Goal: Task Accomplishment & Management: Manage account settings

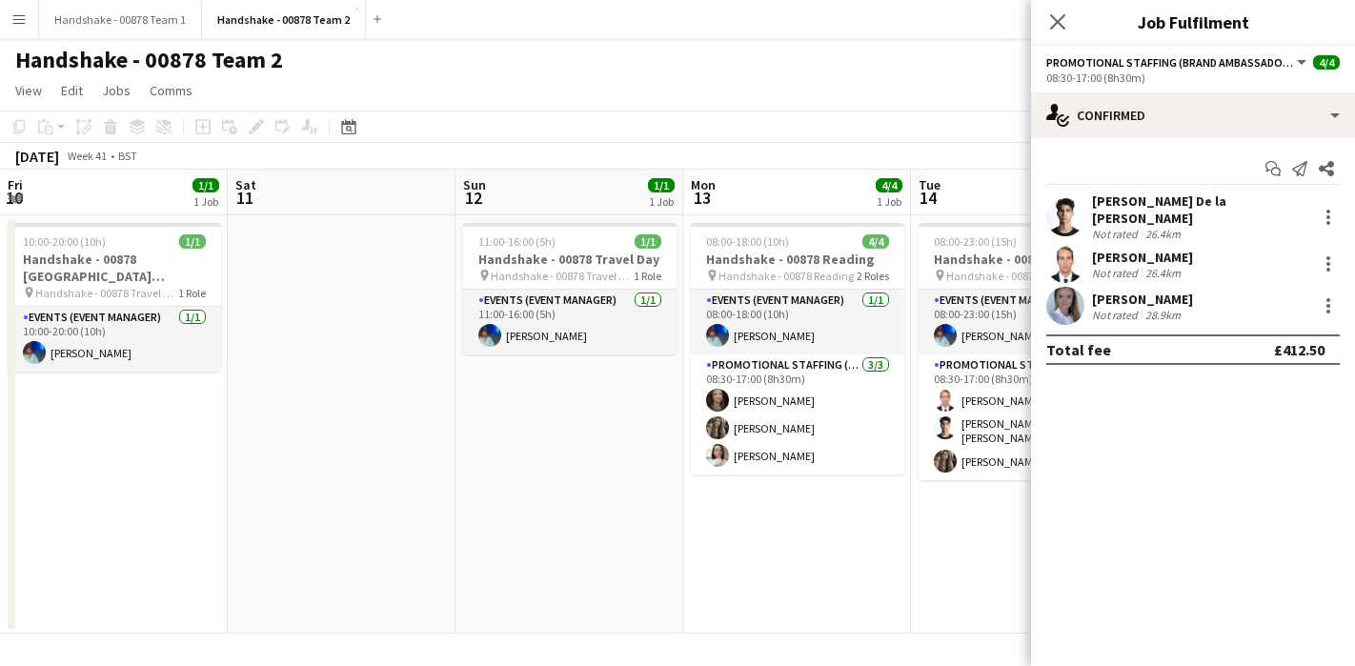
scroll to position [0, 676]
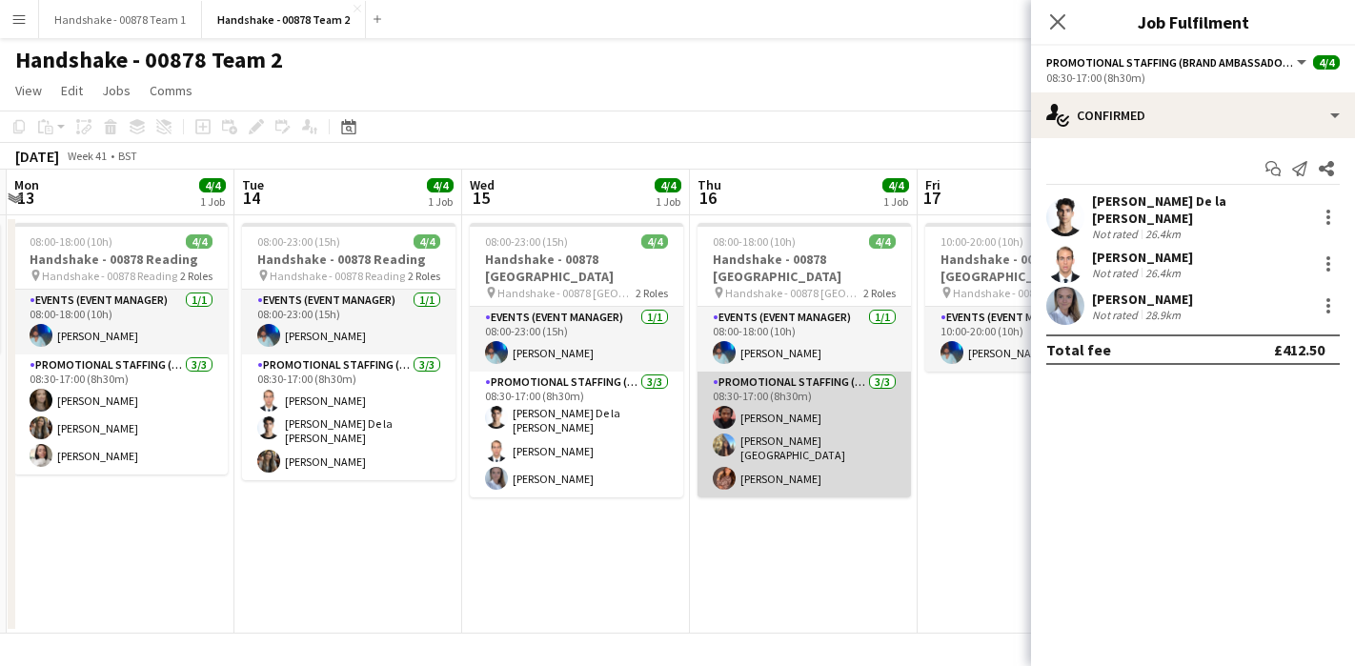
click at [717, 406] on app-user-avatar at bounding box center [724, 417] width 23 height 23
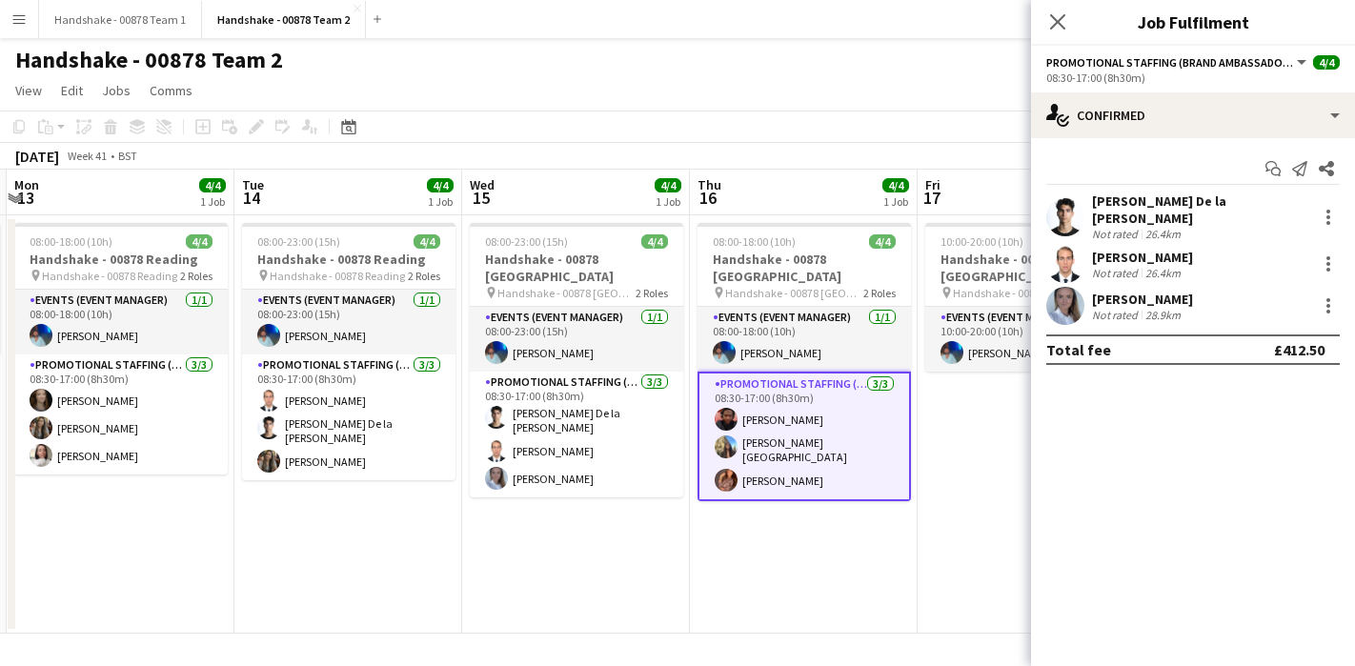
click at [741, 383] on app-card-role "Promotional Staffing (Brand Ambassadors) 3/3 08:30-17:00 (8h30m) Emmanuel Orhew…" at bounding box center [803, 437] width 213 height 130
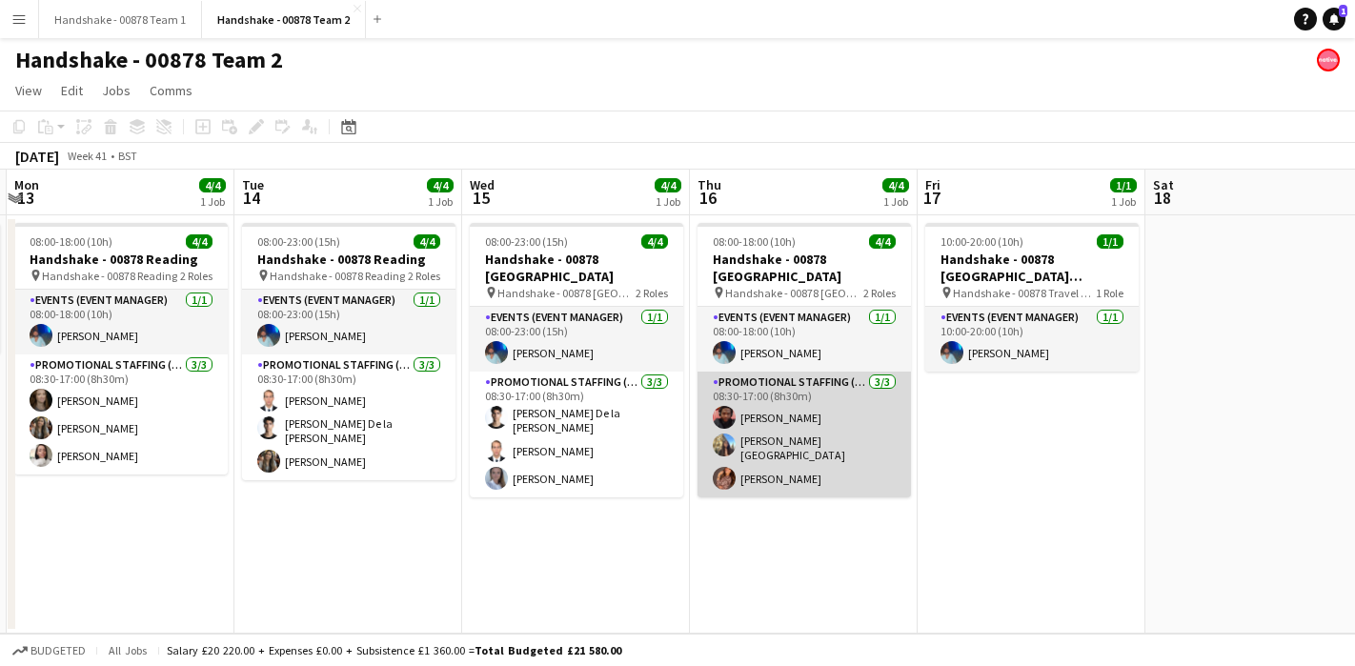
click at [723, 406] on app-user-avatar at bounding box center [724, 417] width 23 height 23
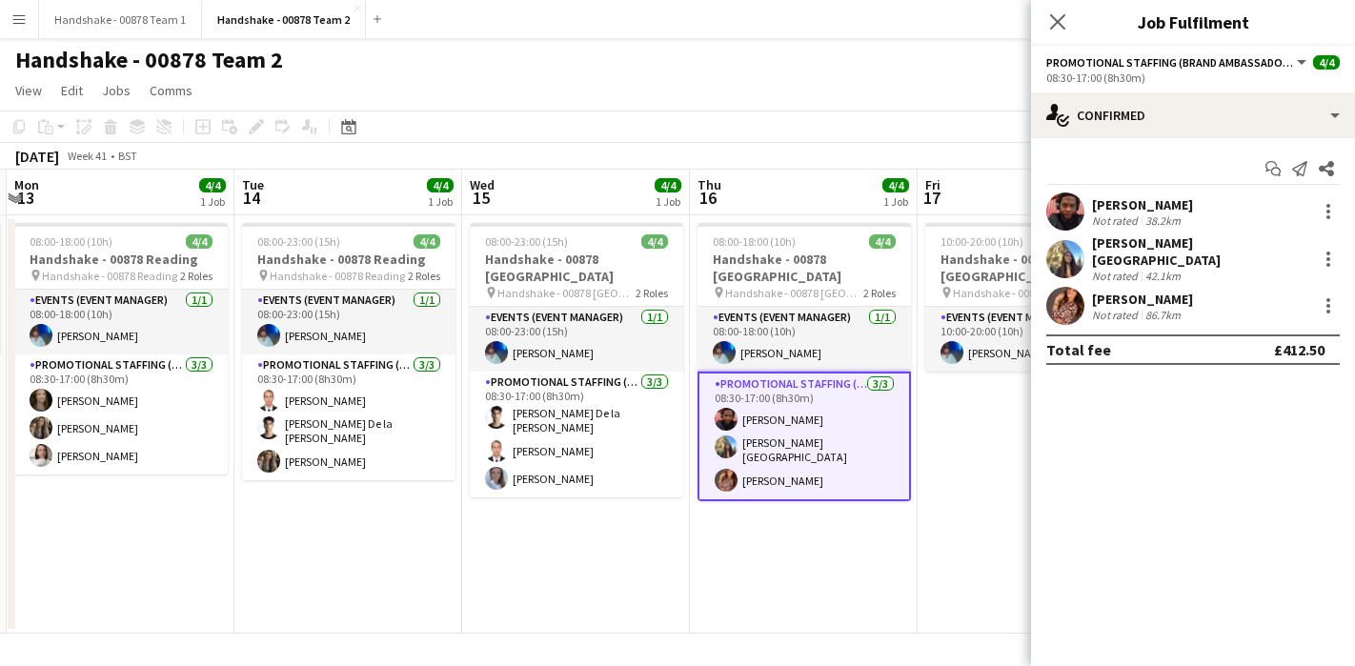
click at [1079, 212] on app-user-avatar at bounding box center [1065, 211] width 38 height 38
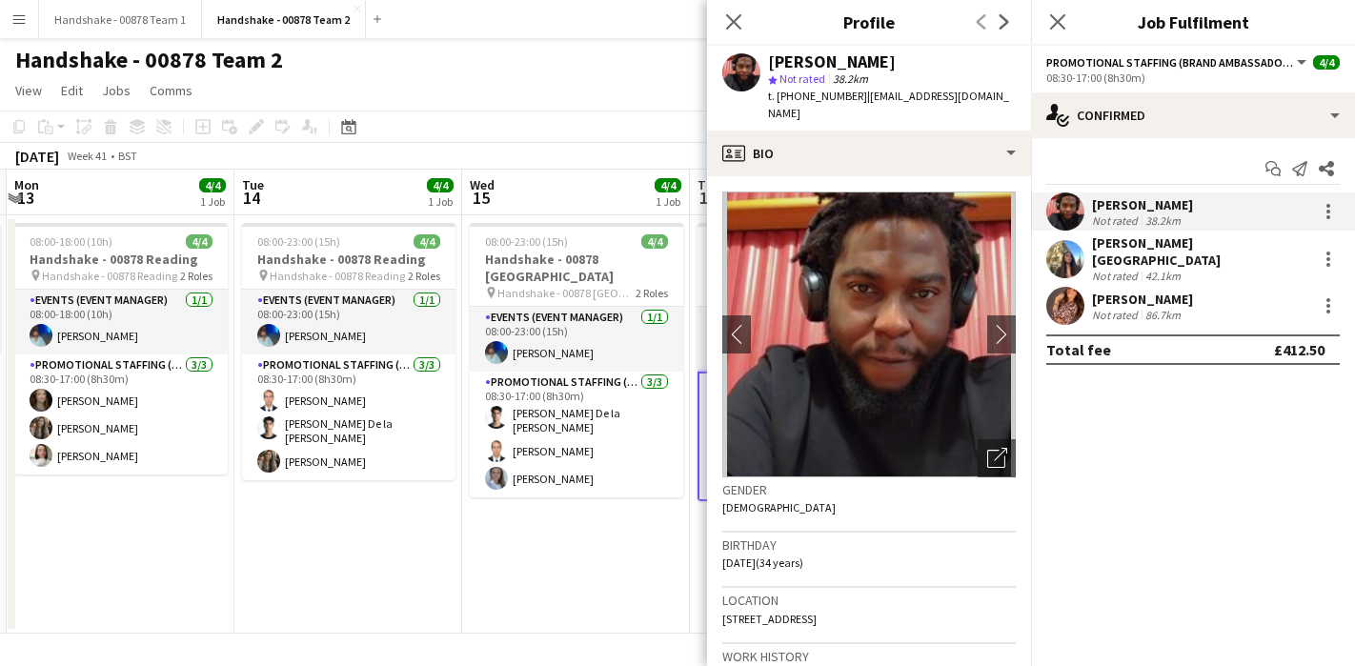
click at [941, 54] on div "Emmanuel Orhewere star Not rated 38.2km t. +447786152068 | eoorhewere@gmail.com" at bounding box center [869, 88] width 324 height 85
copy div "Emmanuel Orhewere"
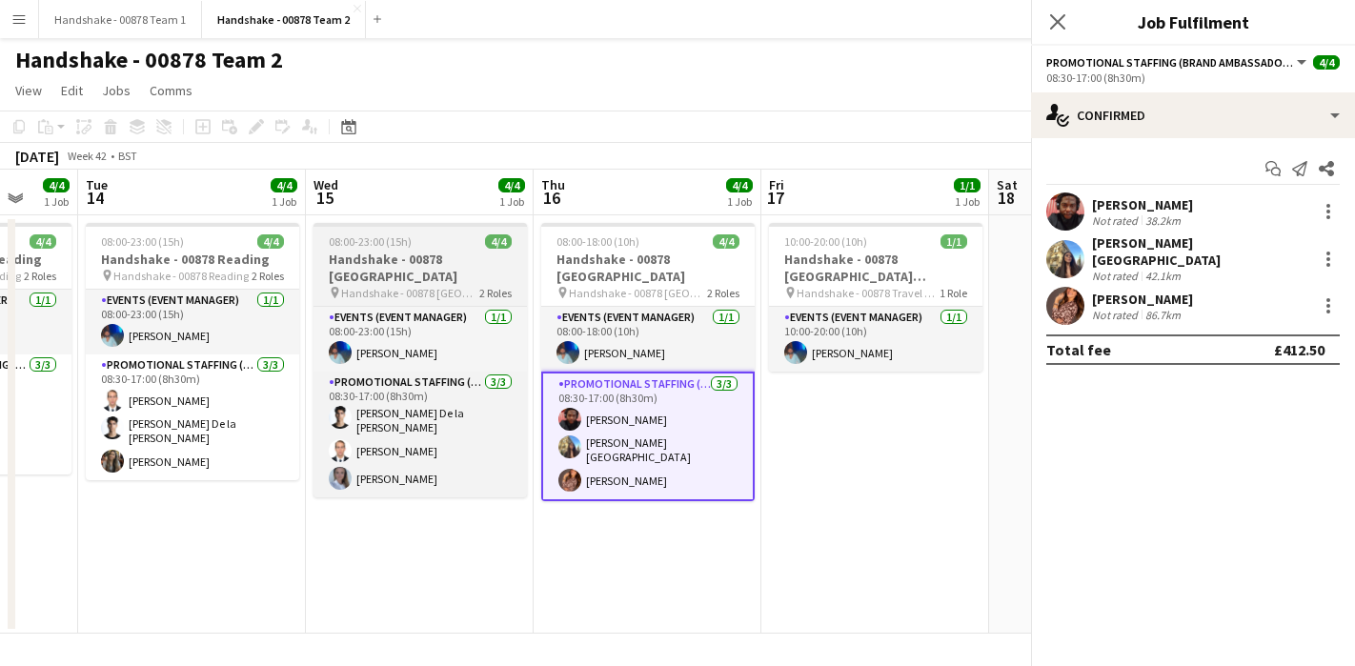
scroll to position [0, 683]
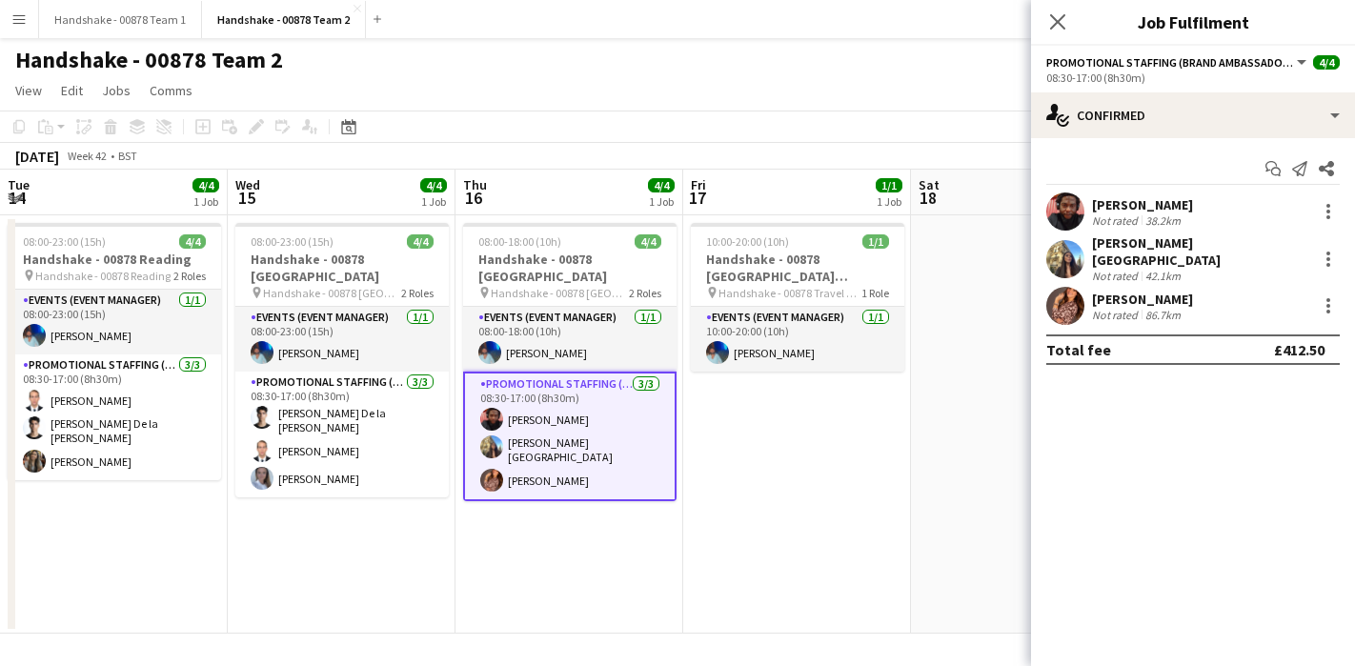
click at [1075, 208] on app-user-avatar at bounding box center [1065, 211] width 38 height 38
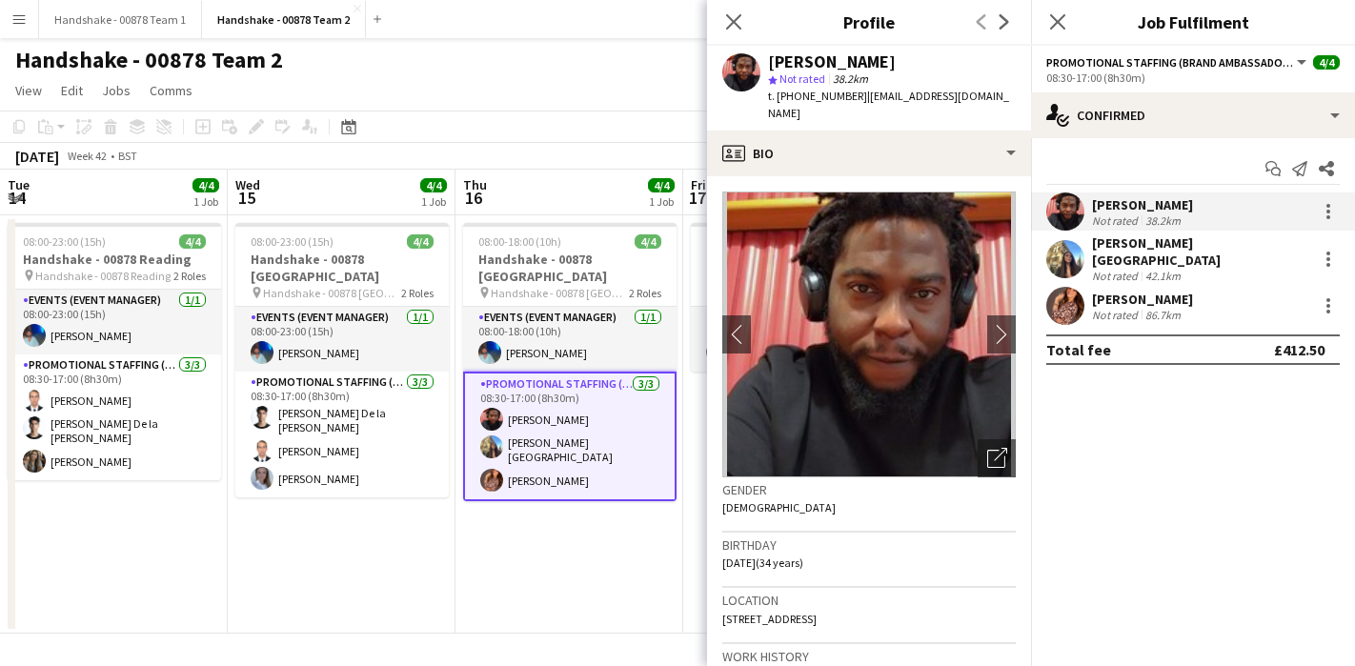
copy div "Emmanuel Orhewere"
drag, startPoint x: 934, startPoint y: 62, endPoint x: 767, endPoint y: 69, distance: 166.9
click at [768, 69] on div "Emmanuel Orhewere" at bounding box center [892, 61] width 248 height 17
drag, startPoint x: 852, startPoint y: 95, endPoint x: 777, endPoint y: 96, distance: 75.3
click at [777, 96] on span "t. +447786152068" at bounding box center [817, 96] width 99 height 14
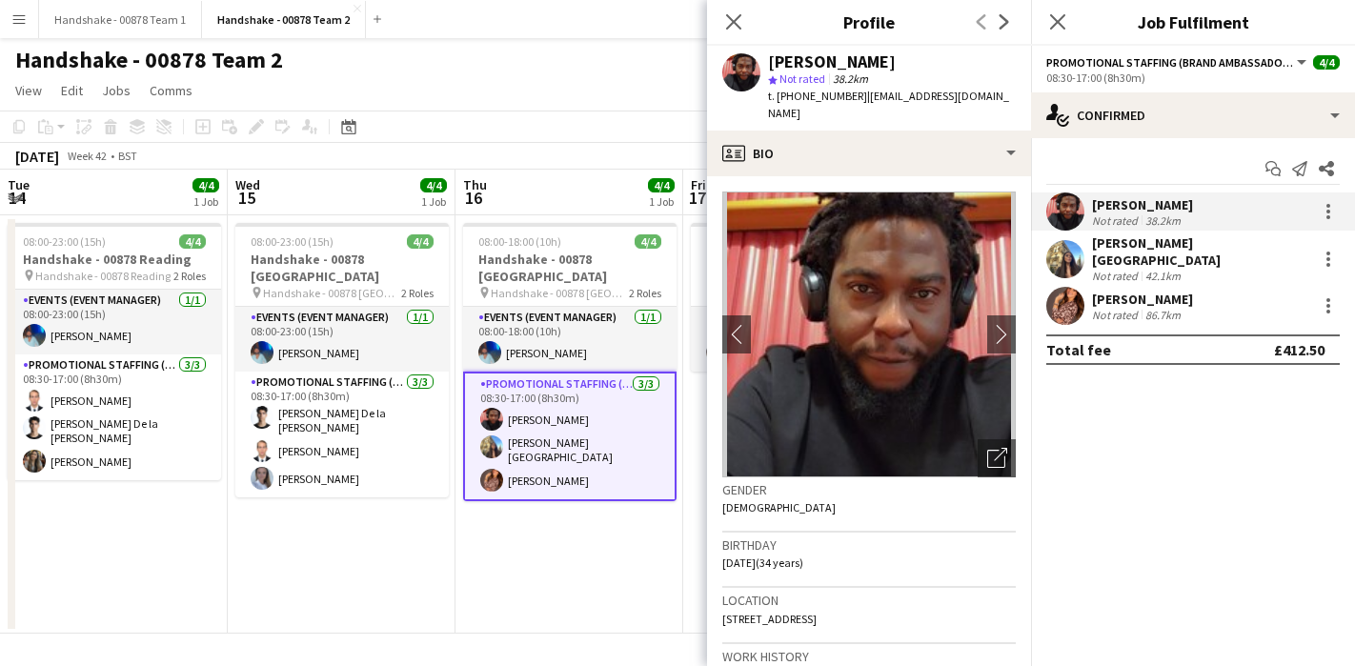
copy span "+447786152068"
drag, startPoint x: 977, startPoint y: 100, endPoint x: 859, endPoint y: 100, distance: 117.2
click at [859, 100] on div "Emmanuel Orhewere star Not rated 38.2km t. +447786152068 | eoorhewere@gmail.com" at bounding box center [869, 88] width 324 height 85
copy span "eoorhewere@gmail.com"
click at [1075, 257] on app-user-avatar at bounding box center [1065, 259] width 38 height 38
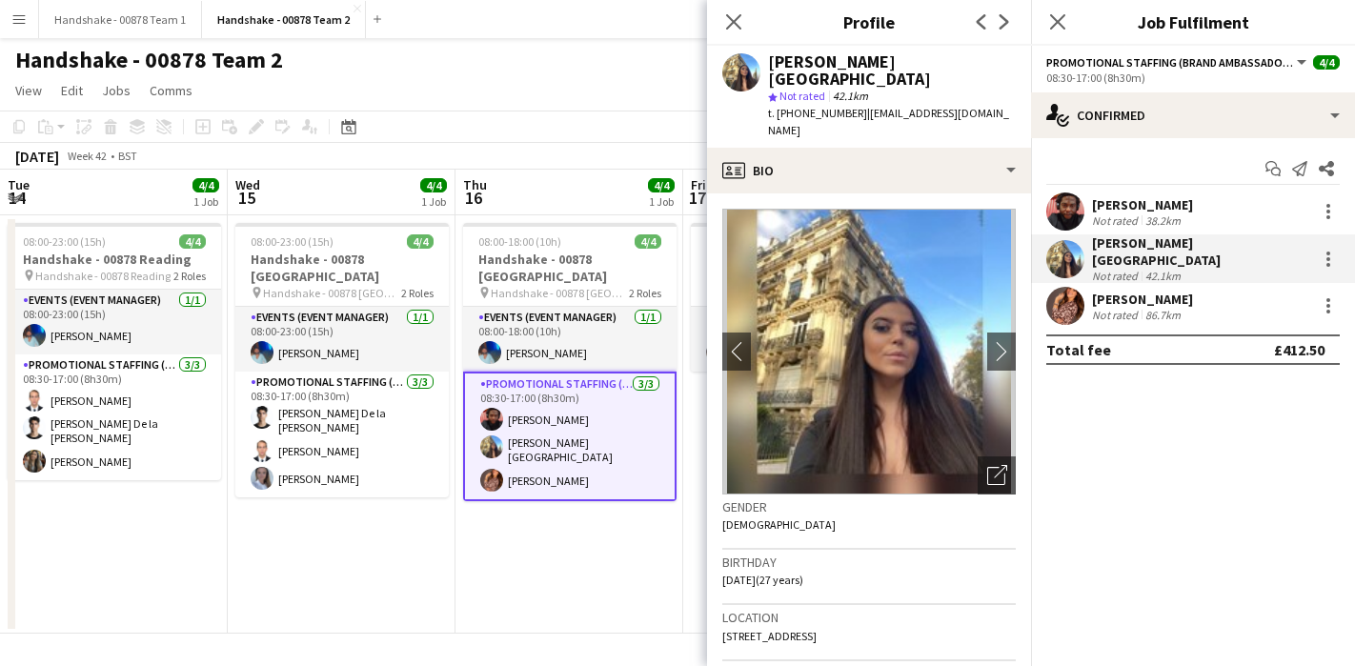
drag, startPoint x: 967, startPoint y: 65, endPoint x: 958, endPoint y: 69, distance: 10.3
click at [959, 71] on div "Aimee Durston - Heseltine star Not rated 42.1km t. +447568560364 | aimeeheselti…" at bounding box center [892, 96] width 248 height 87
click at [958, 69] on div "Aimee Durston - Heseltine" at bounding box center [892, 70] width 248 height 34
copy div "Aimee Durston - Heseltine"
drag, startPoint x: 948, startPoint y: 66, endPoint x: 772, endPoint y: 66, distance: 176.3
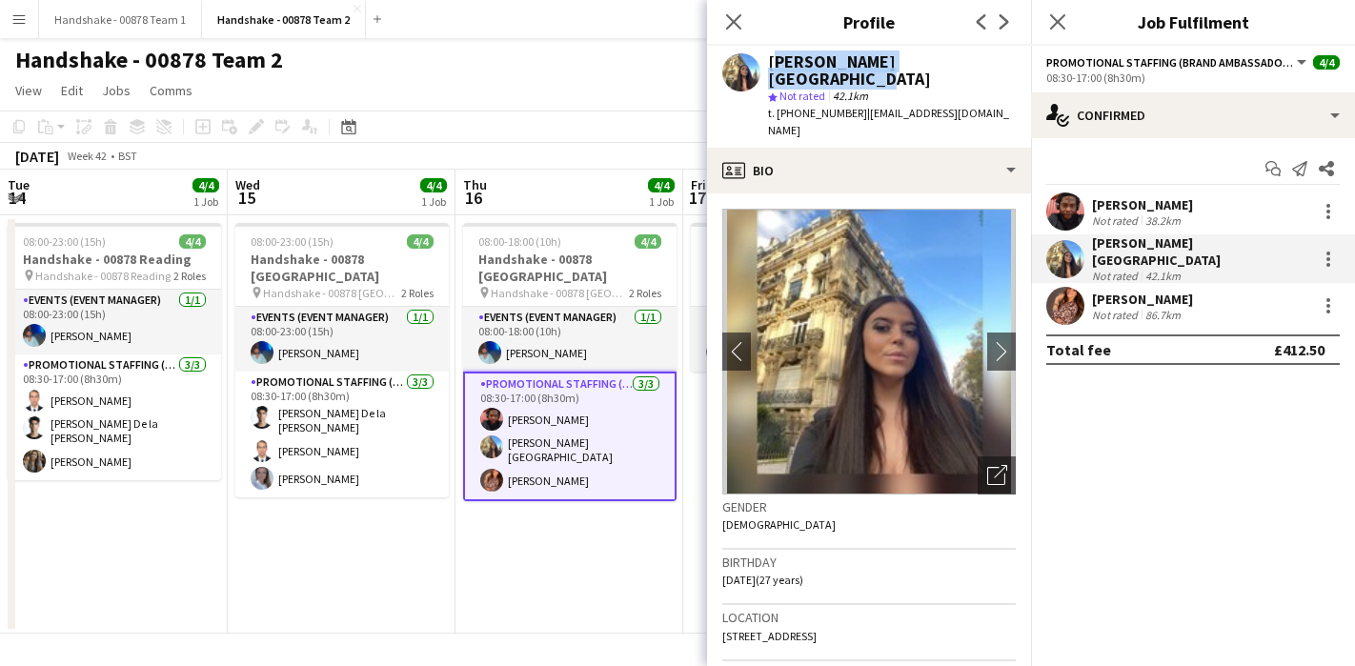
click at [772, 66] on div "Aimee Durston - Heseltine" at bounding box center [892, 70] width 248 height 34
copy span "+447568560364"
drag, startPoint x: 852, startPoint y: 100, endPoint x: 778, endPoint y: 103, distance: 73.4
click at [778, 106] on span "t. +447568560364" at bounding box center [817, 113] width 99 height 14
drag, startPoint x: 1009, startPoint y: 95, endPoint x: 858, endPoint y: 100, distance: 151.6
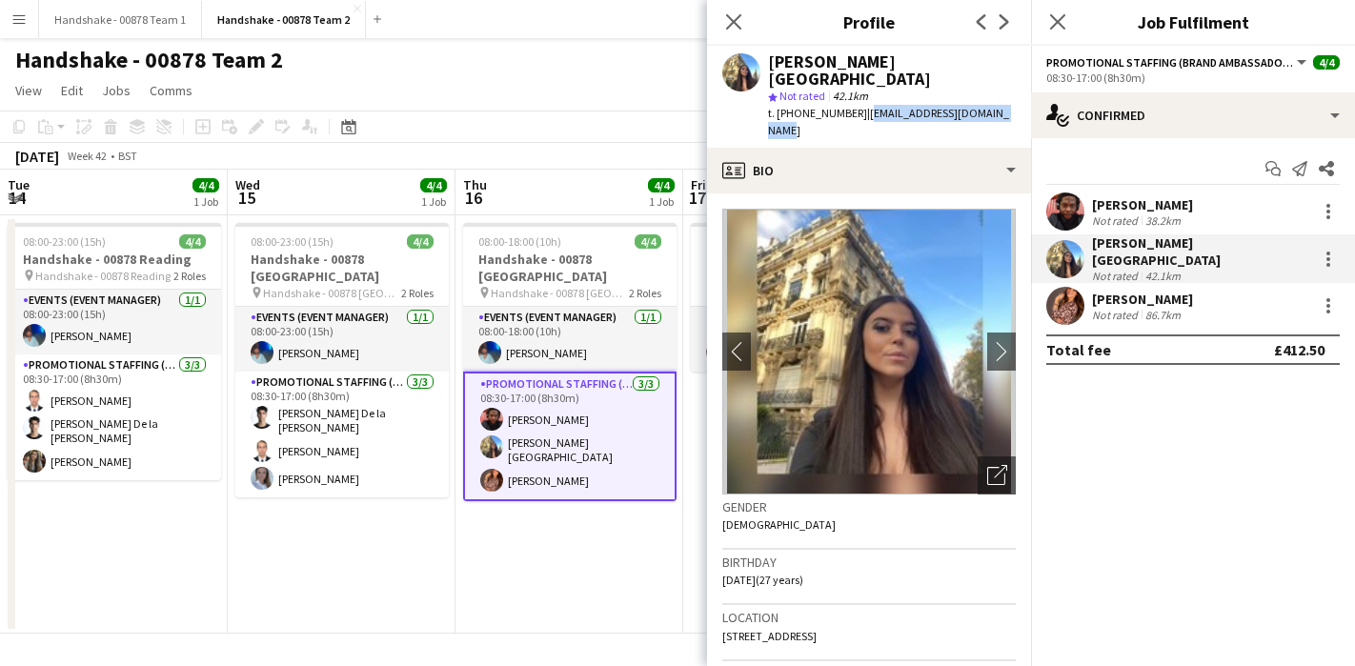
click at [858, 100] on div "Aimee Durston - Heseltine star Not rated 42.1km t. +447568560364 | aimeeheselti…" at bounding box center [869, 97] width 324 height 102
copy span "aimeeheseltine05@gmail.com"
click at [1077, 295] on app-user-avatar at bounding box center [1065, 306] width 38 height 38
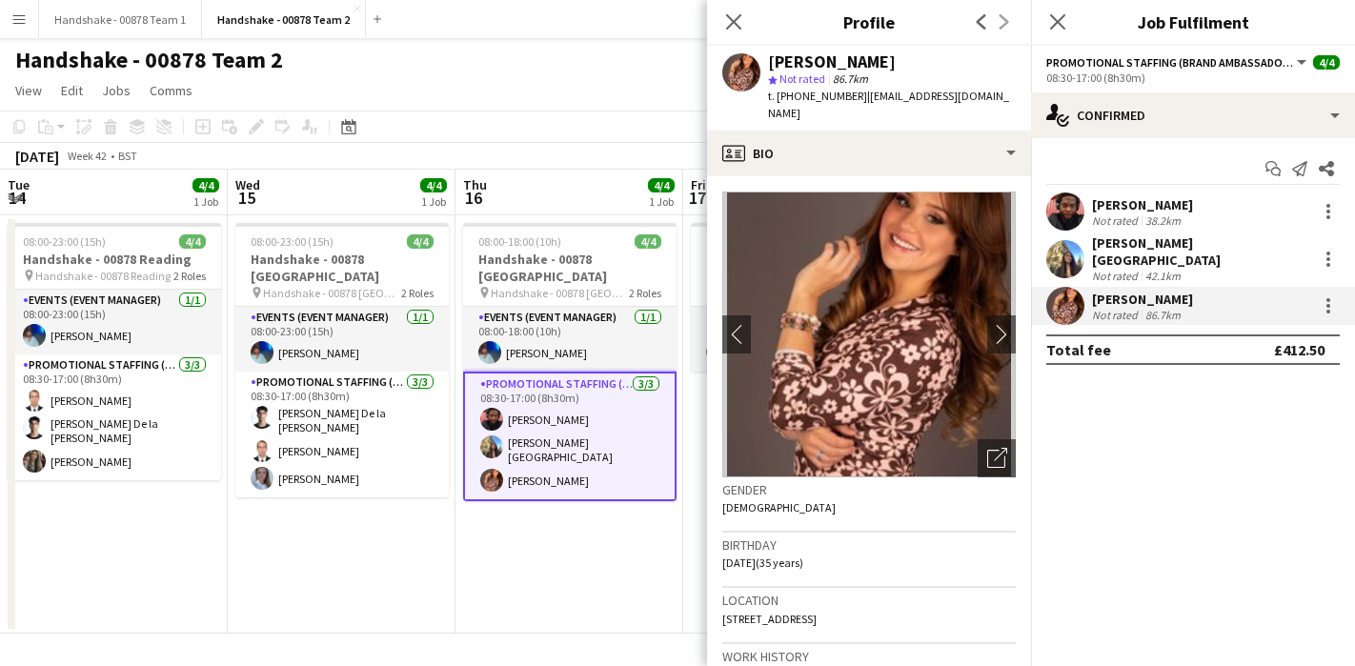
copy div "Sara Manchipp"
drag, startPoint x: 899, startPoint y: 62, endPoint x: 757, endPoint y: 62, distance: 142.0
click at [757, 62] on div "Sara Manchipp star Not rated 86.7km t. +447783053941 | miss-wales2011@hotmail.c…" at bounding box center [869, 88] width 324 height 85
copy span "+447783053941"
drag, startPoint x: 851, startPoint y: 102, endPoint x: 779, endPoint y: 101, distance: 71.5
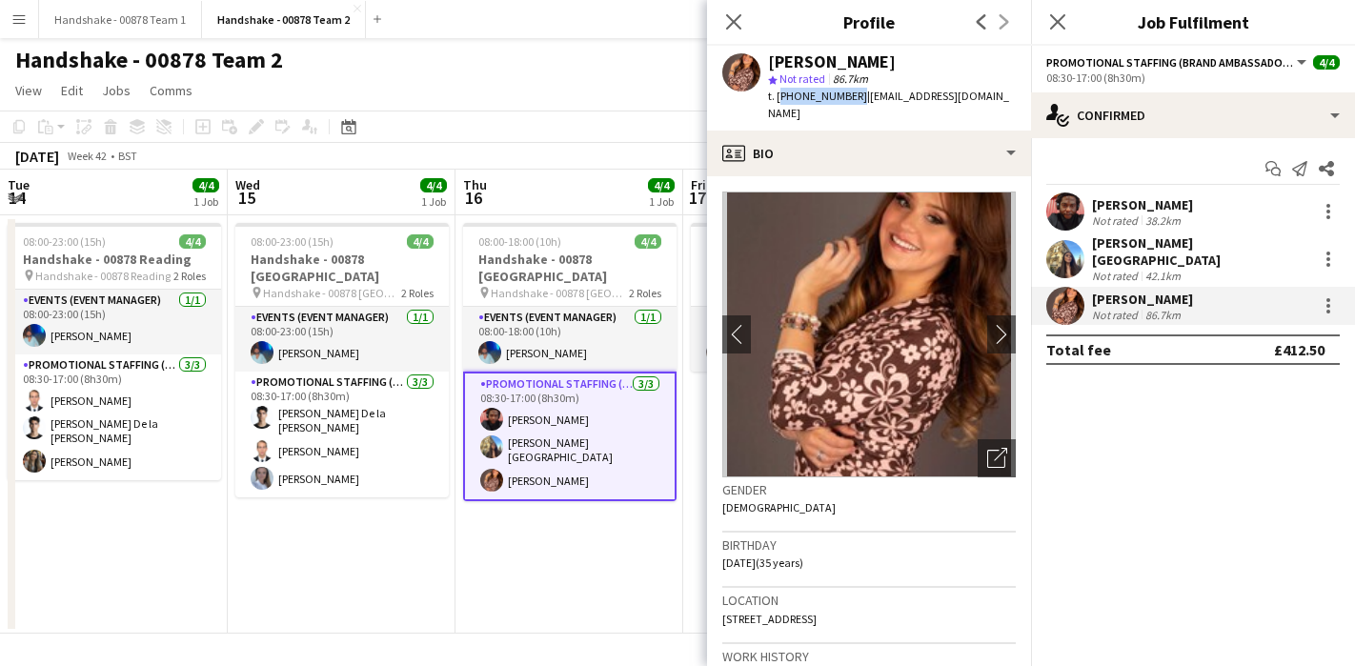
click at [779, 101] on span "t. +447783053941" at bounding box center [817, 96] width 99 height 14
drag, startPoint x: 1014, startPoint y: 100, endPoint x: 859, endPoint y: 100, distance: 154.4
click at [859, 100] on div "Sara Manchipp star Not rated 86.7km t. +447783053941 | miss-wales2011@hotmail.c…" at bounding box center [869, 88] width 324 height 85
copy span "miss-wales2011@hotmail.co.uk"
click at [603, 470] on app-card-role "Promotional Staffing (Brand Ambassadors) 3/3 08:30-17:00 (8h30m) Emmanuel Orhew…" at bounding box center [569, 437] width 213 height 130
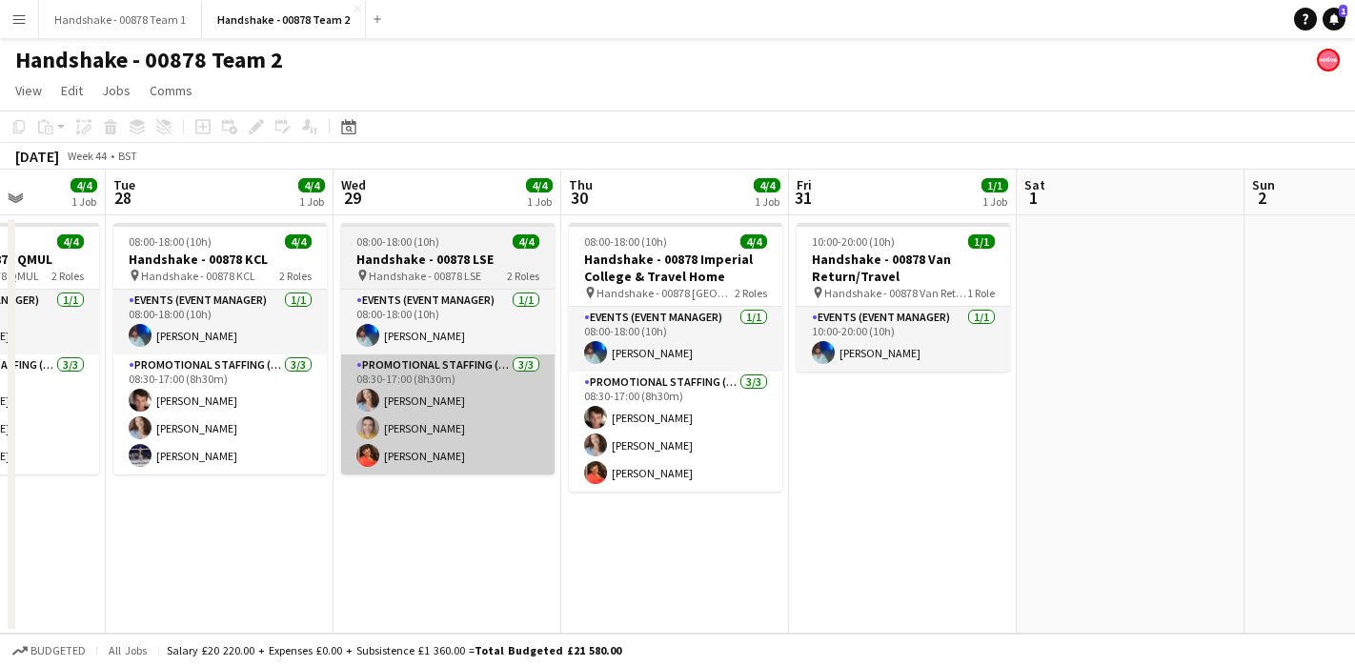
scroll to position [0, 579]
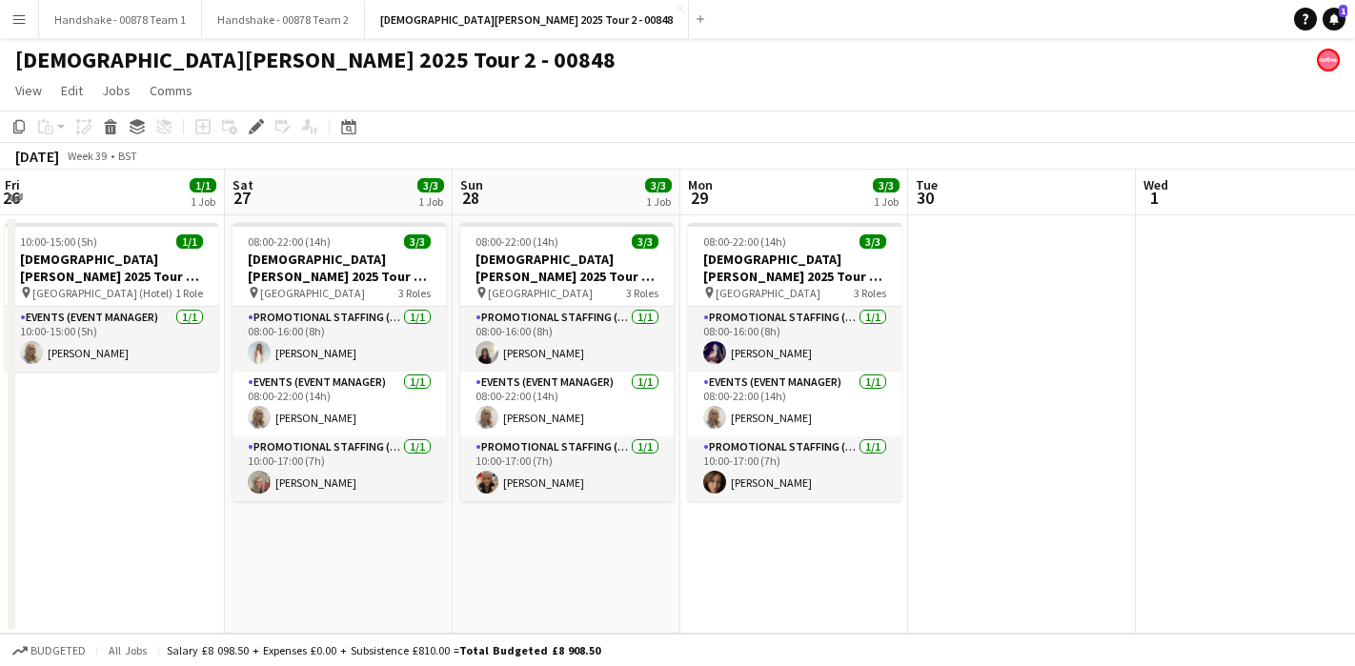
scroll to position [0, 583]
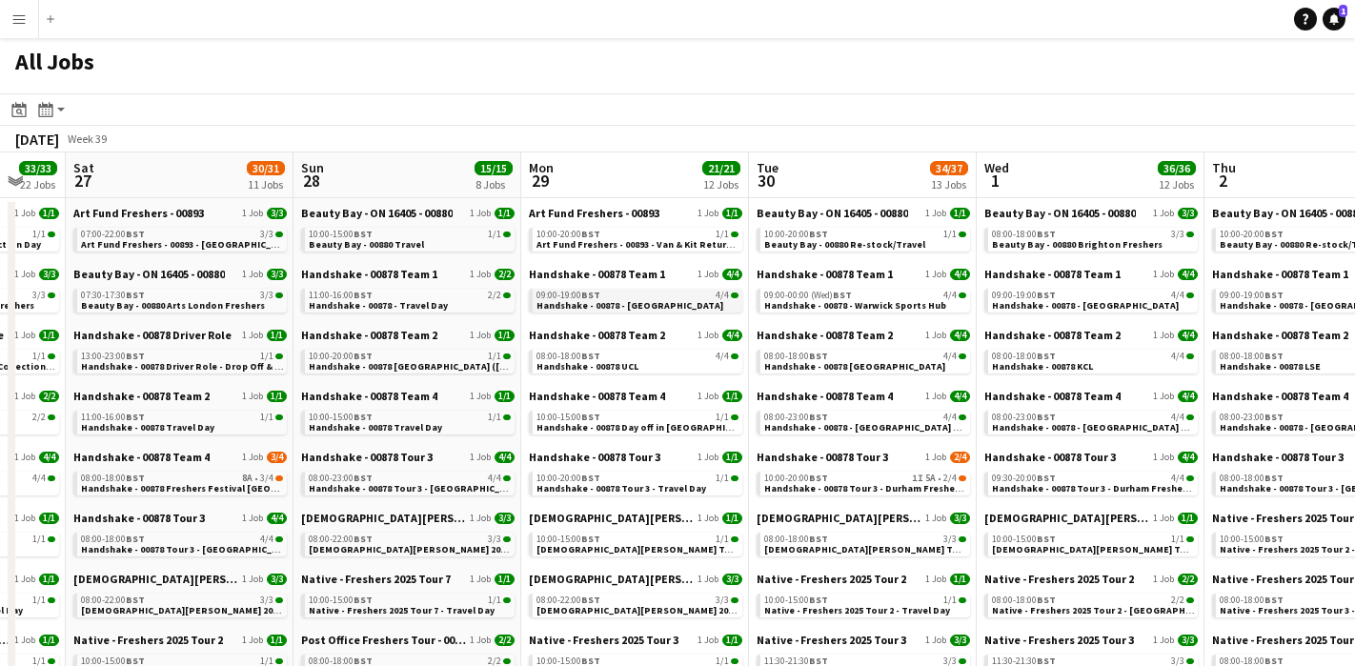
scroll to position [18, 0]
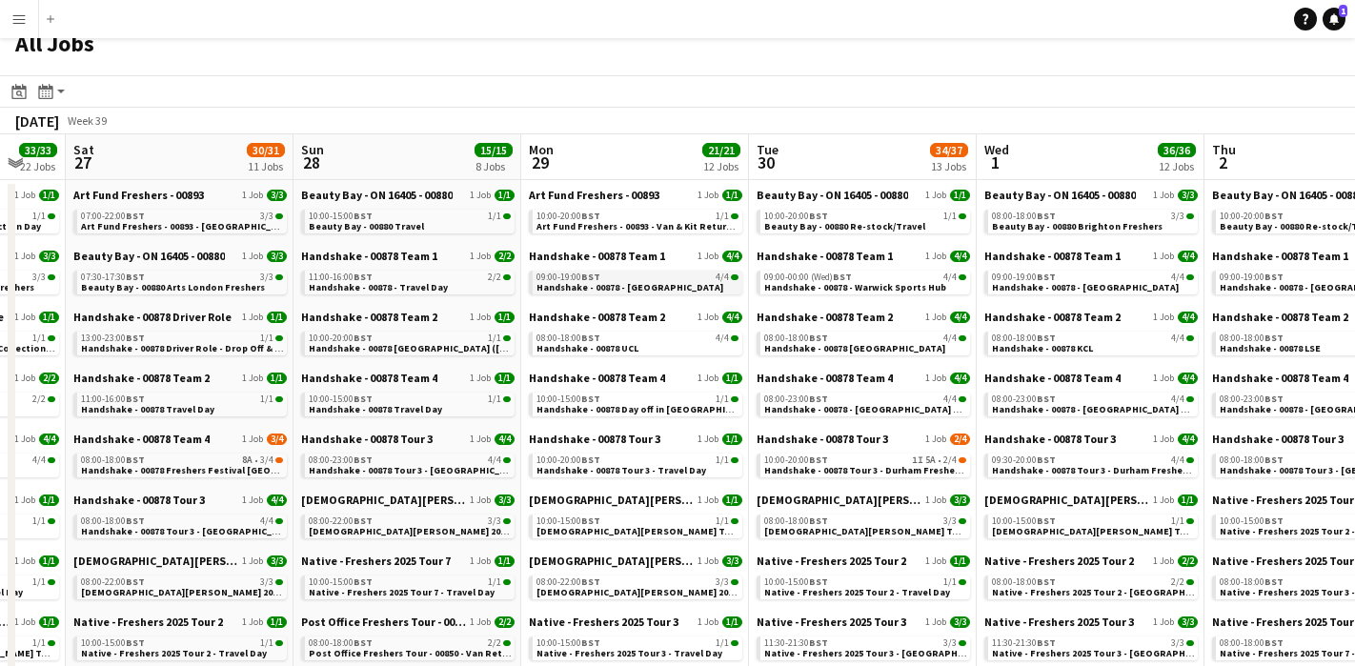
click at [662, 280] on div "09:00-19:00 BST 4/4" at bounding box center [637, 277] width 202 height 10
click at [606, 342] on span "Handshake - 00878 UCL" at bounding box center [587, 348] width 102 height 12
click at [680, 576] on link "08:00-22:00 BST 3/3 Lady Garden 2025 Tour 2 - 00848 - University of Warwick" at bounding box center [637, 586] width 202 height 22
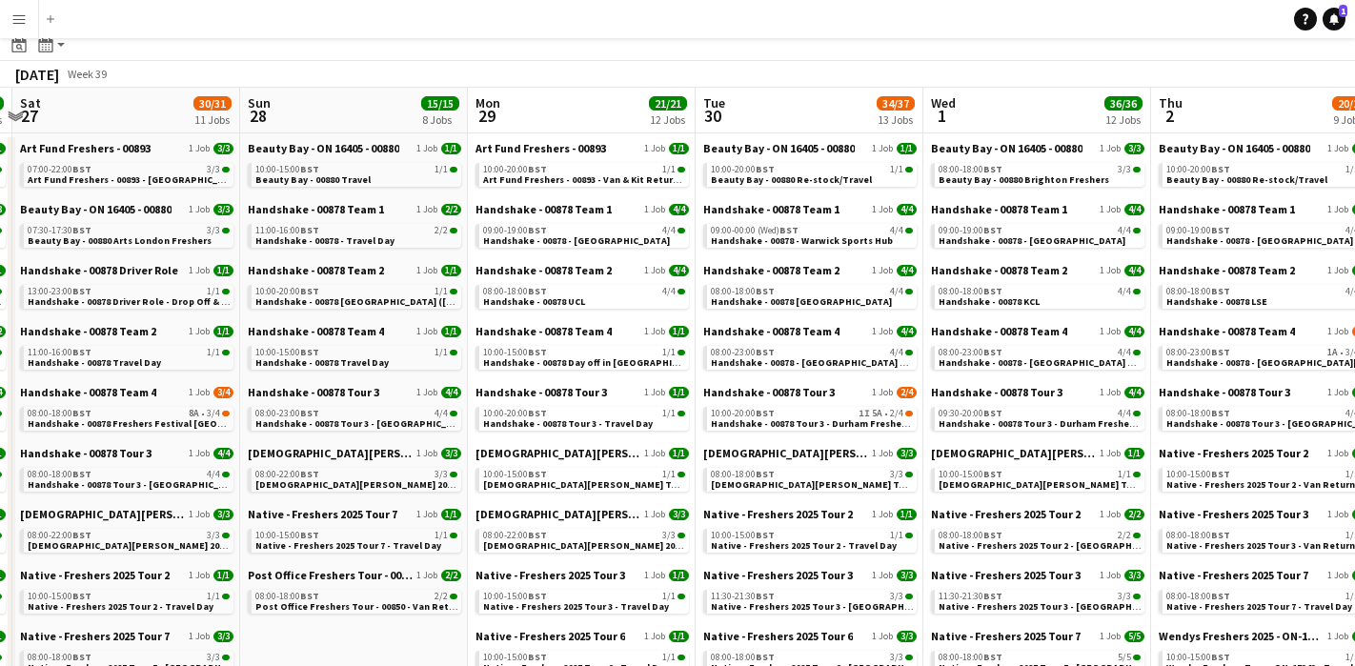
scroll to position [69, 0]
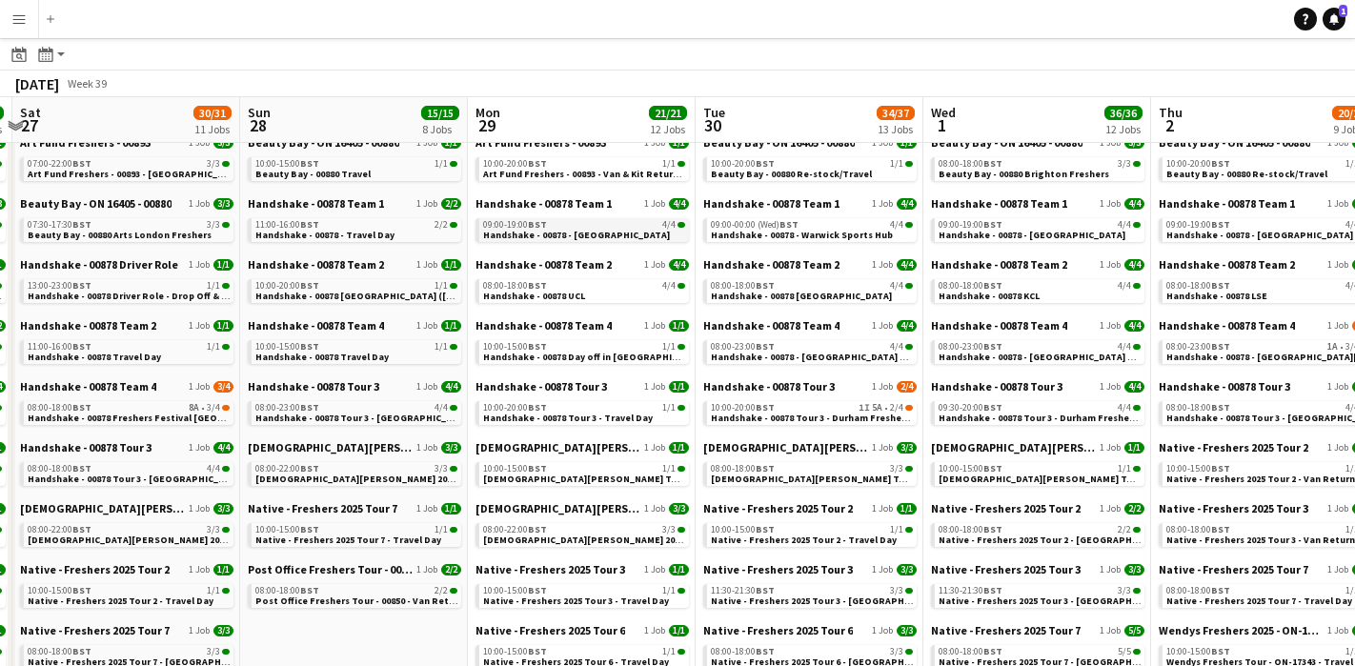
click at [600, 220] on div "09:00-19:00 BST 4/4" at bounding box center [584, 225] width 202 height 10
click at [574, 289] on div "08:00-18:00 BST 4/4" at bounding box center [584, 286] width 202 height 10
click at [608, 541] on span "[DEMOGRAPHIC_DATA][PERSON_NAME] 2025 Tour 2 - 00848 - [GEOGRAPHIC_DATA]" at bounding box center [666, 540] width 367 height 12
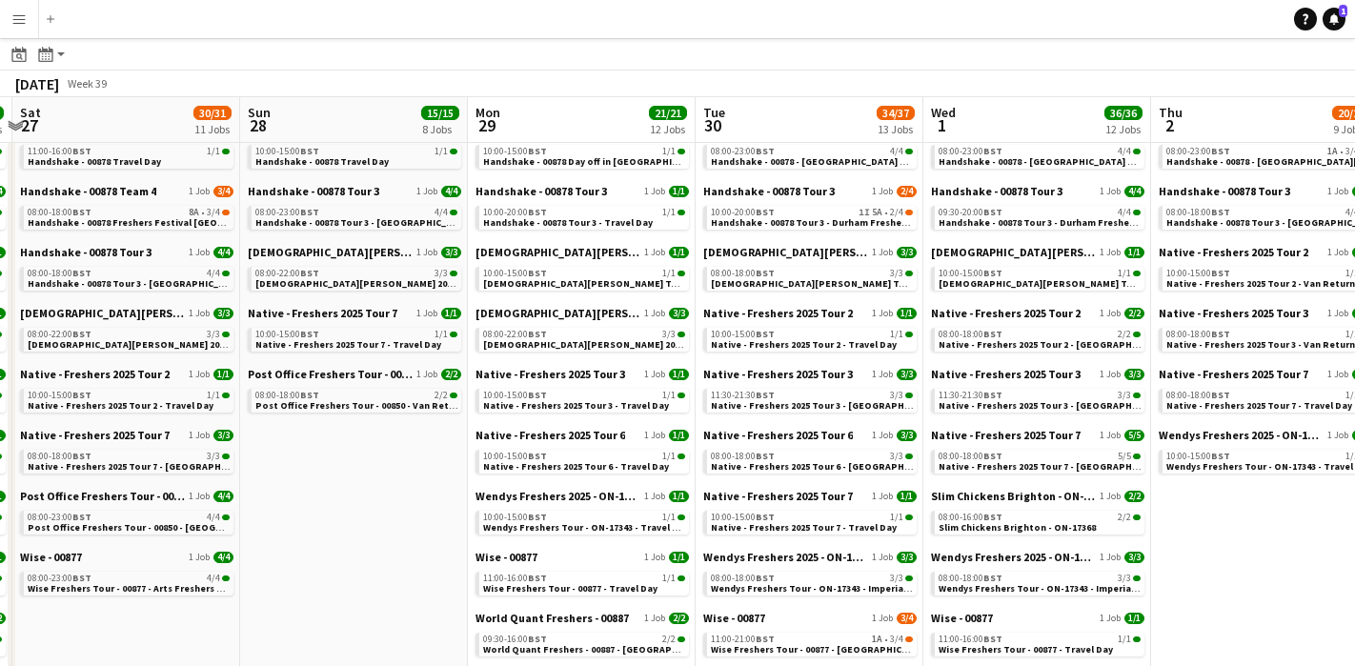
scroll to position [266, 0]
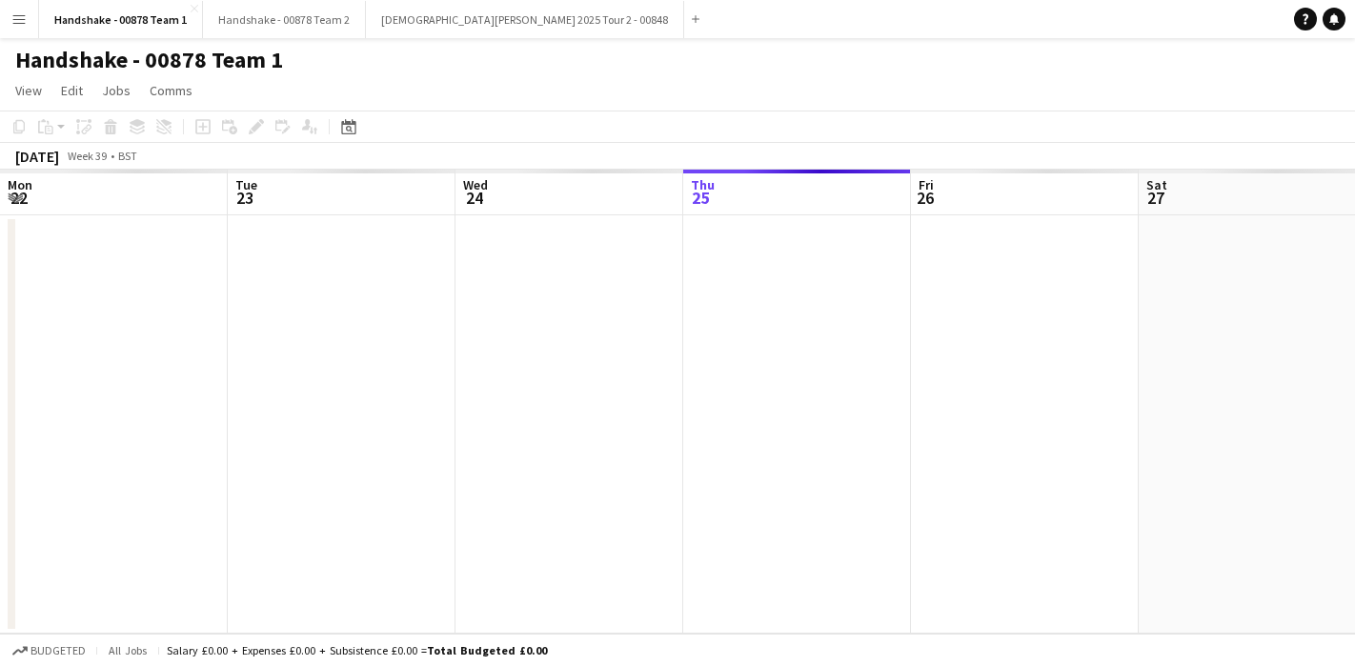
scroll to position [0, 656]
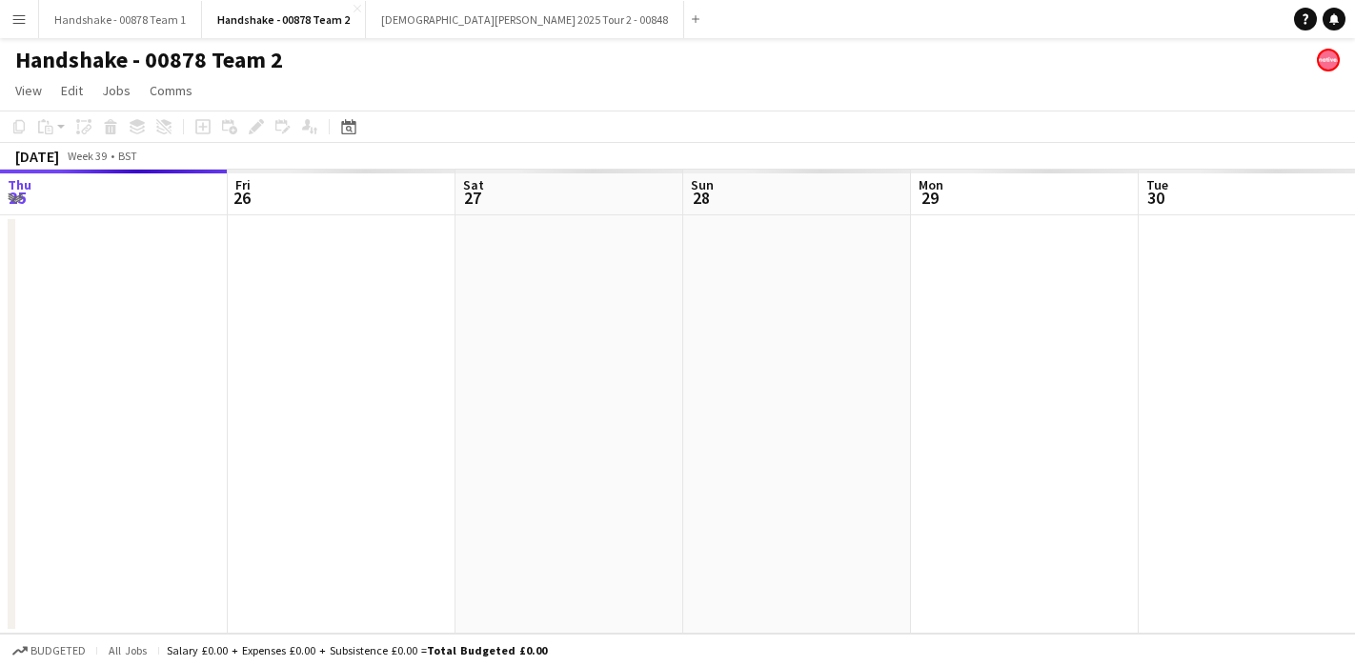
scroll to position [0, 656]
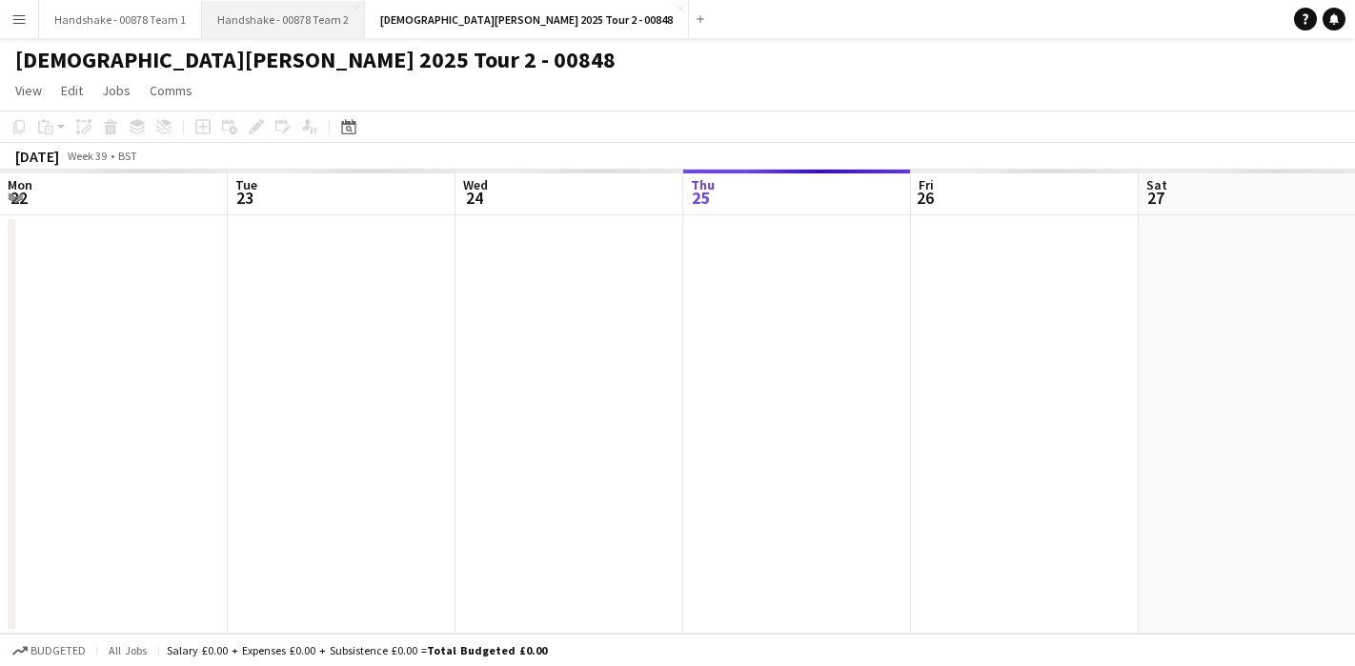
scroll to position [0, 656]
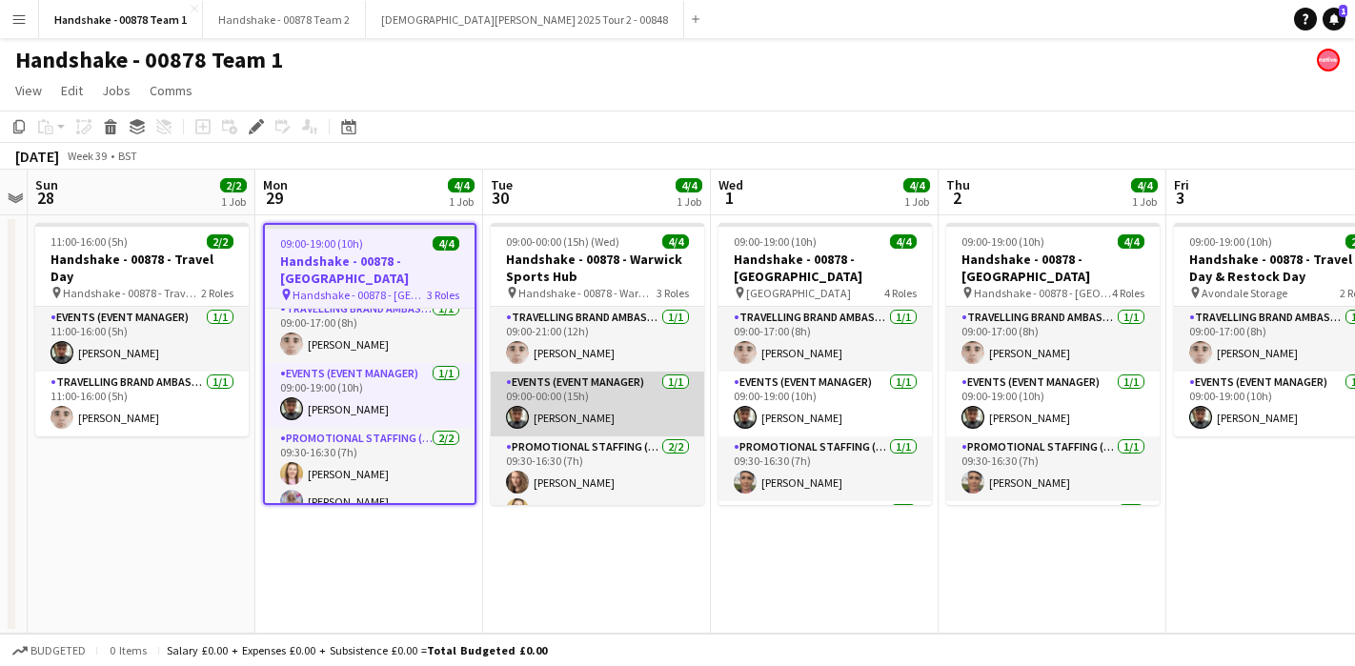
scroll to position [24, 0]
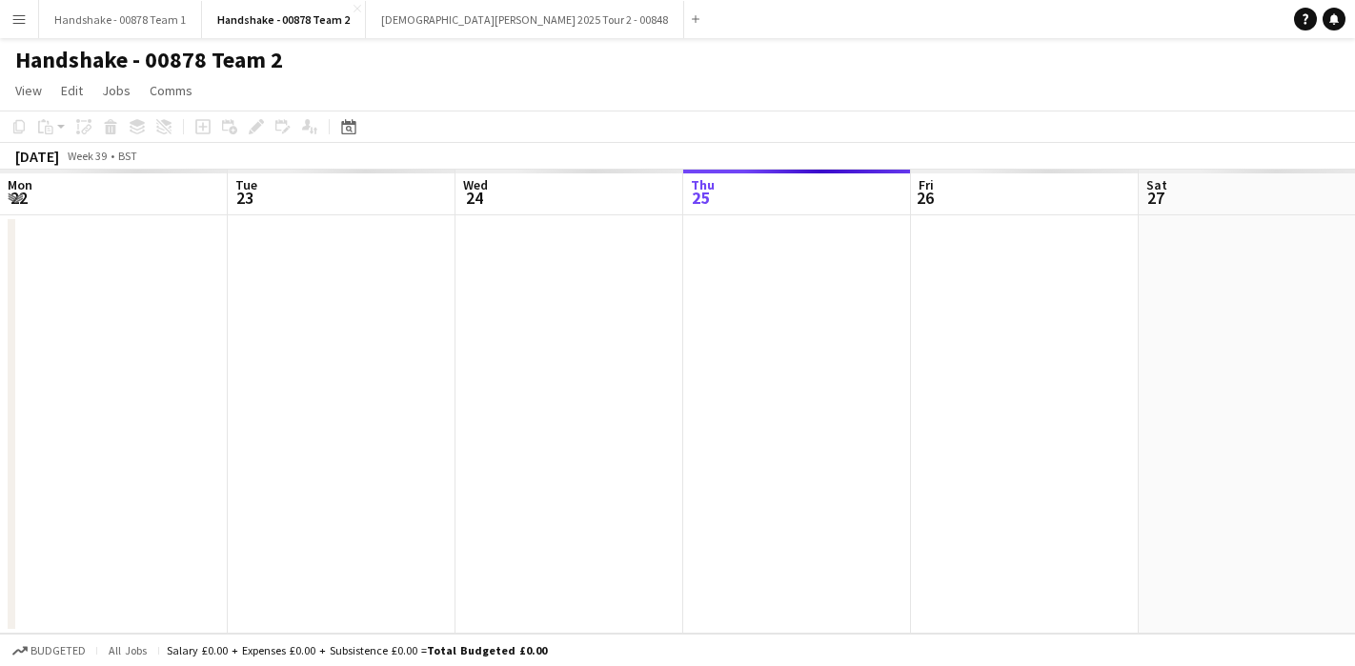
scroll to position [0, 656]
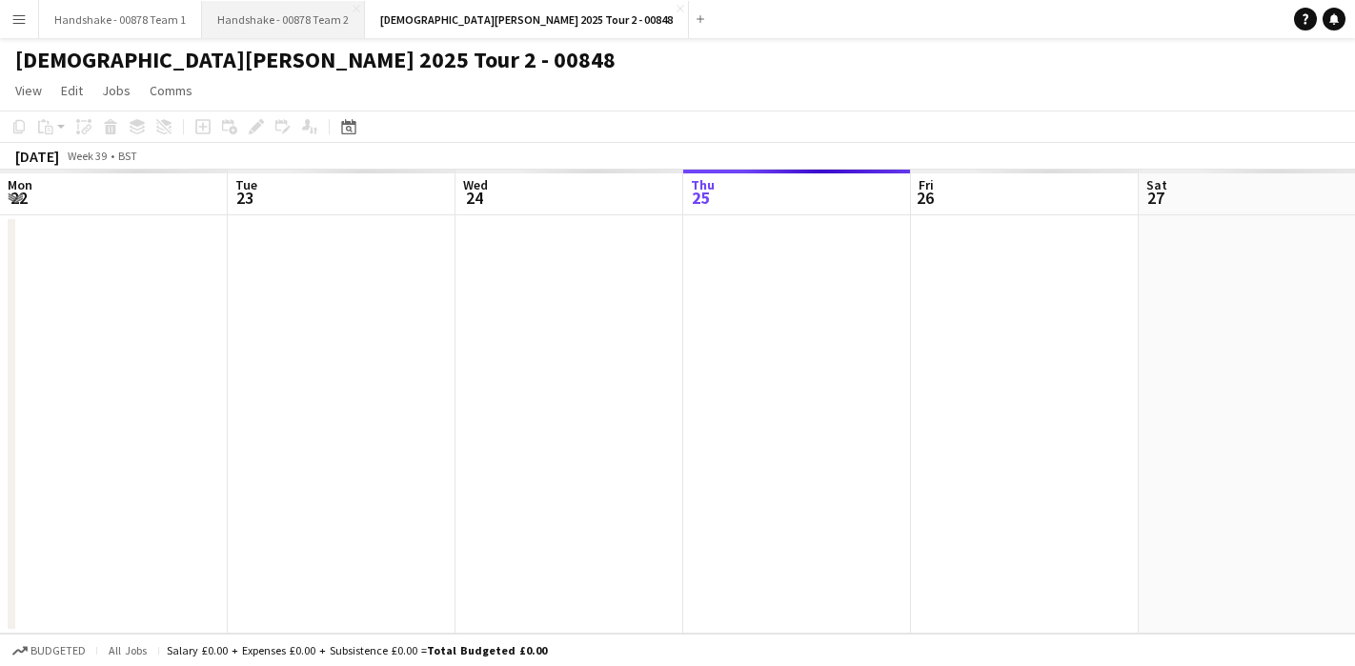
scroll to position [0, 656]
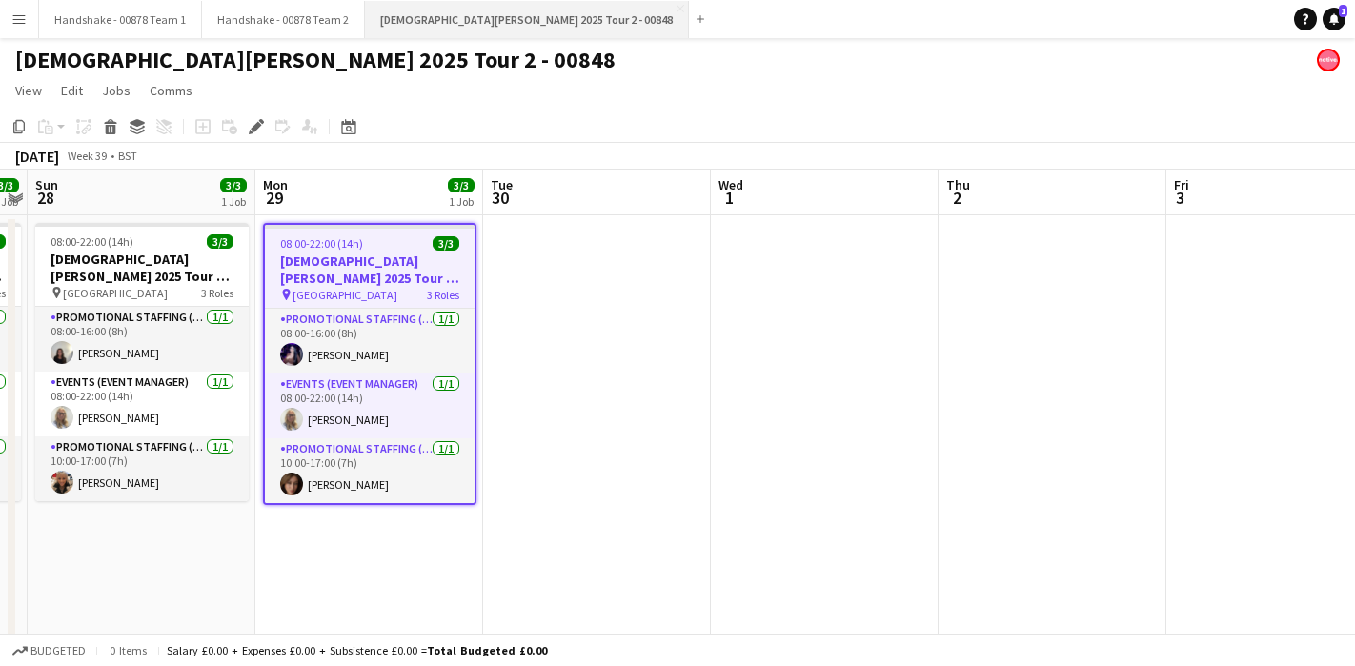
click at [544, 10] on button "[DEMOGRAPHIC_DATA][PERSON_NAME] 2025 Tour 2 - 00848 Close" at bounding box center [527, 19] width 324 height 37
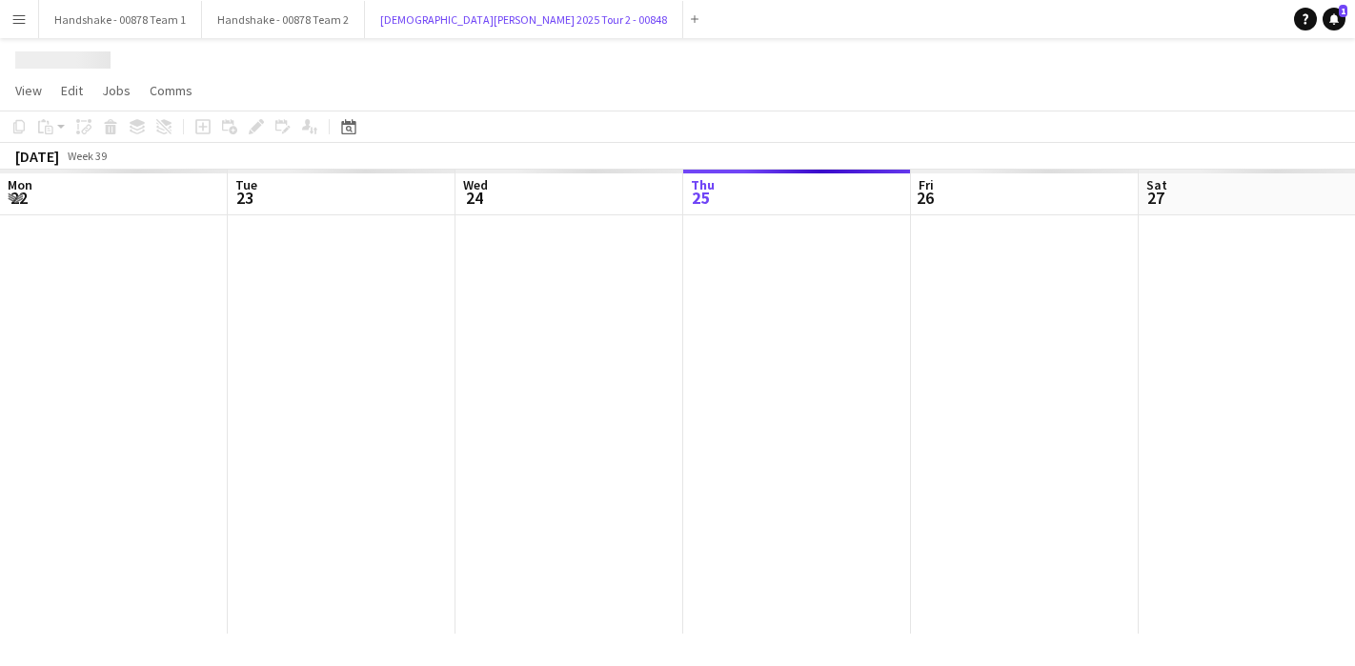
scroll to position [0, 455]
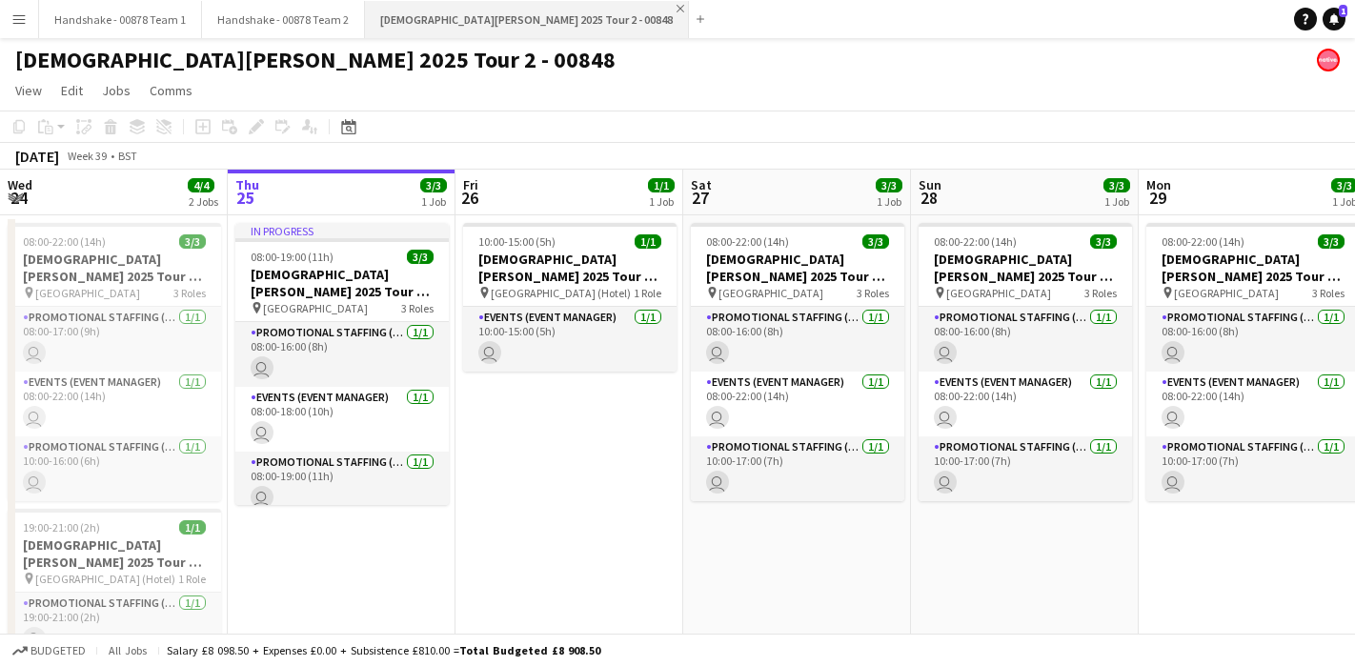
click at [676, 8] on app-icon "Close" at bounding box center [680, 9] width 8 height 8
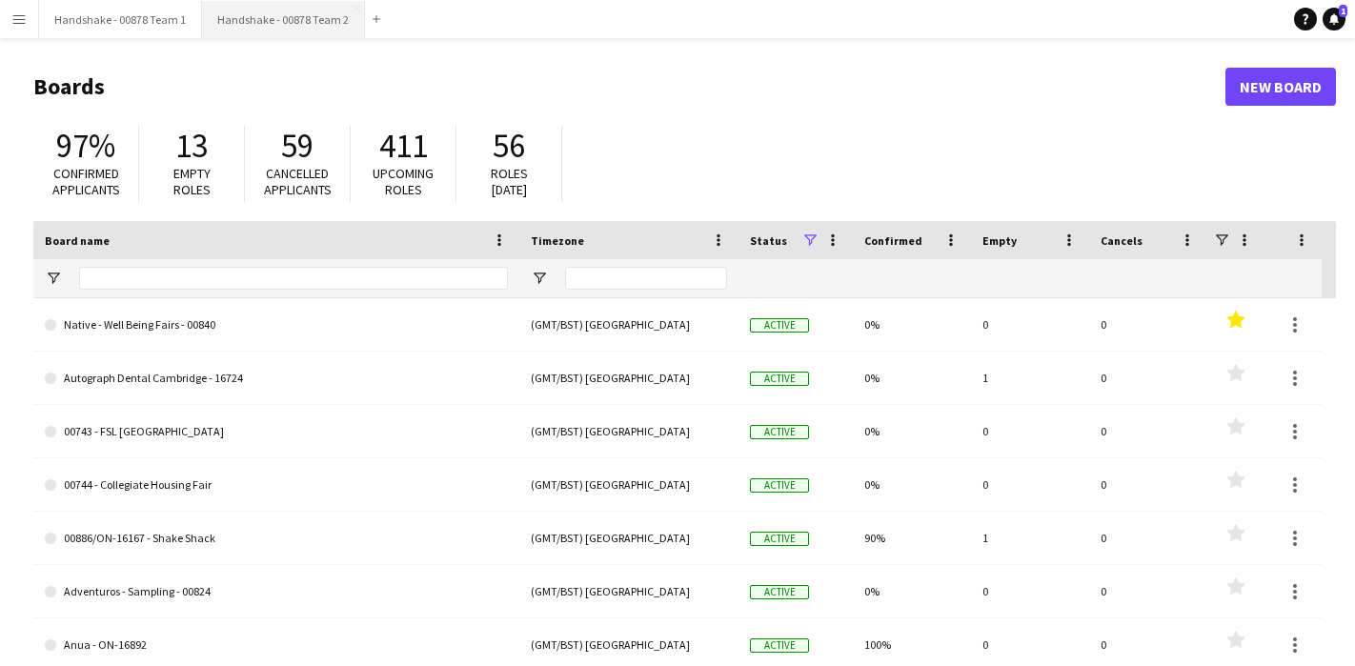
click at [302, 28] on button "Handshake - 00878 Team 2 Close" at bounding box center [283, 19] width 163 height 37
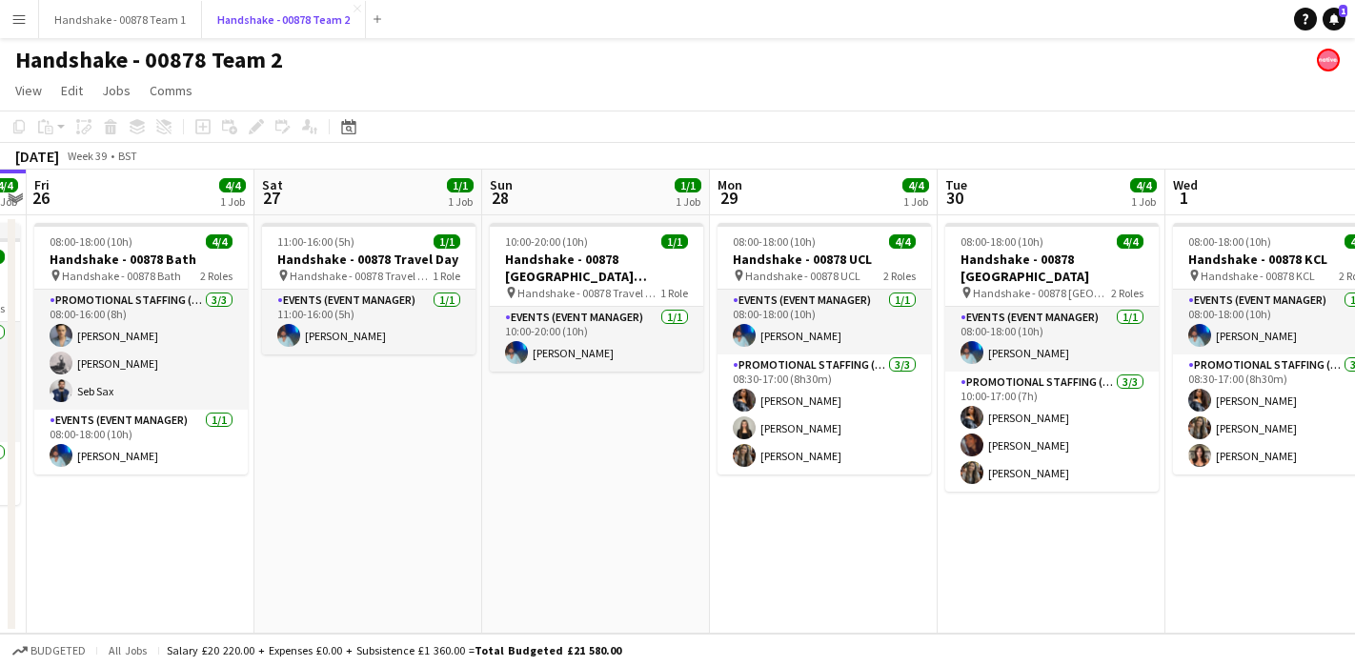
scroll to position [0, 746]
